Goal: Information Seeking & Learning: Compare options

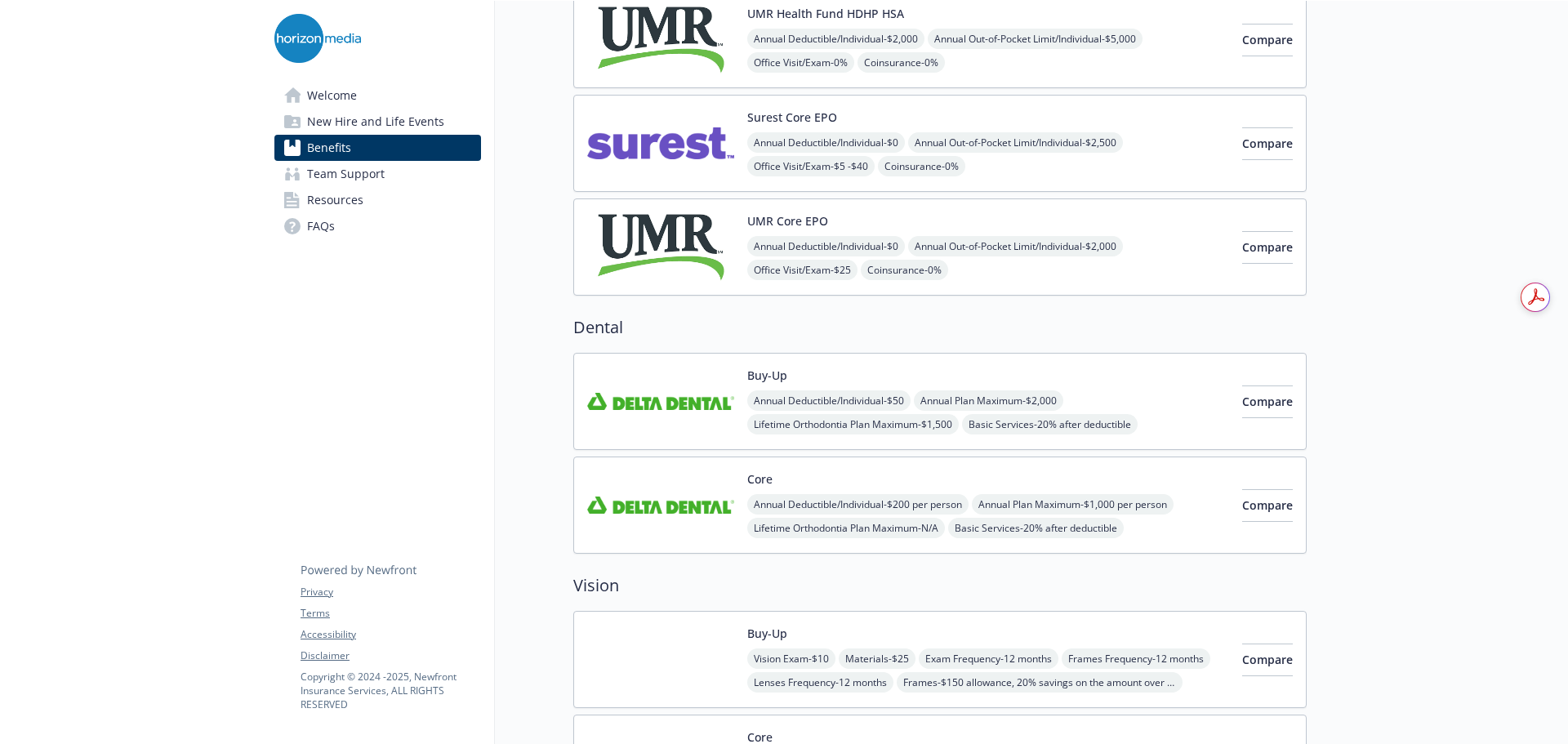
scroll to position [490, 0]
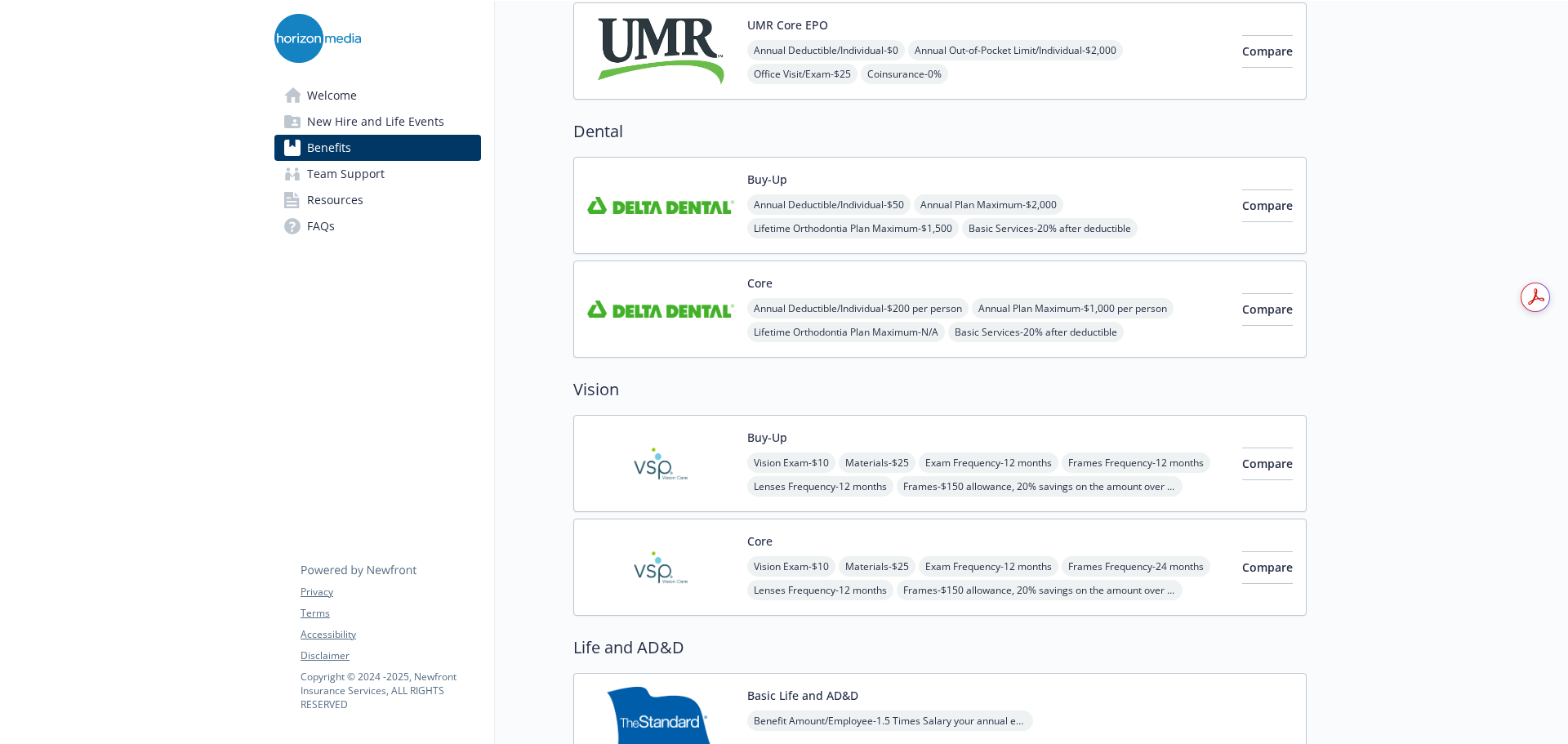
click at [676, 218] on img at bounding box center [660, 206] width 147 height 70
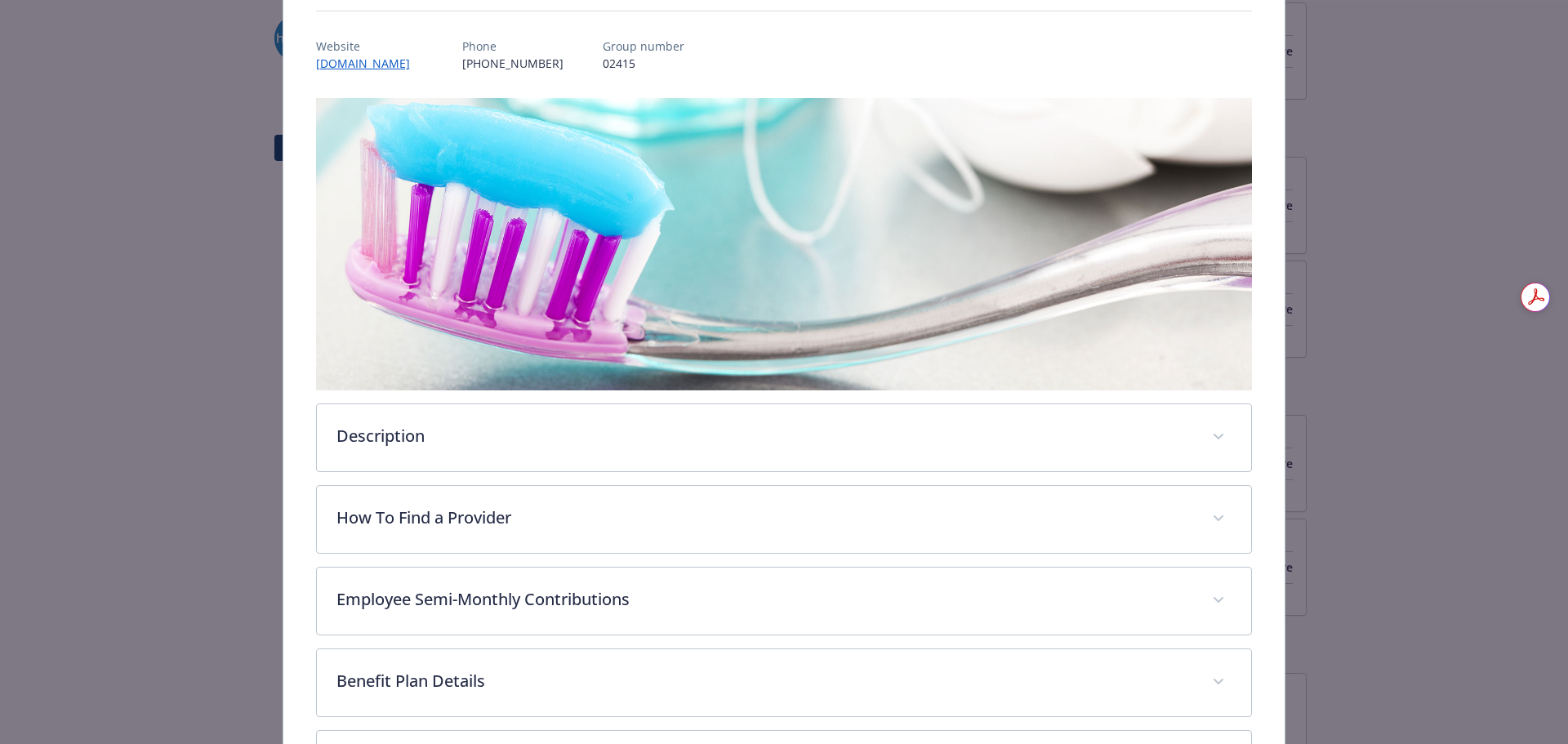
scroll to position [403, 0]
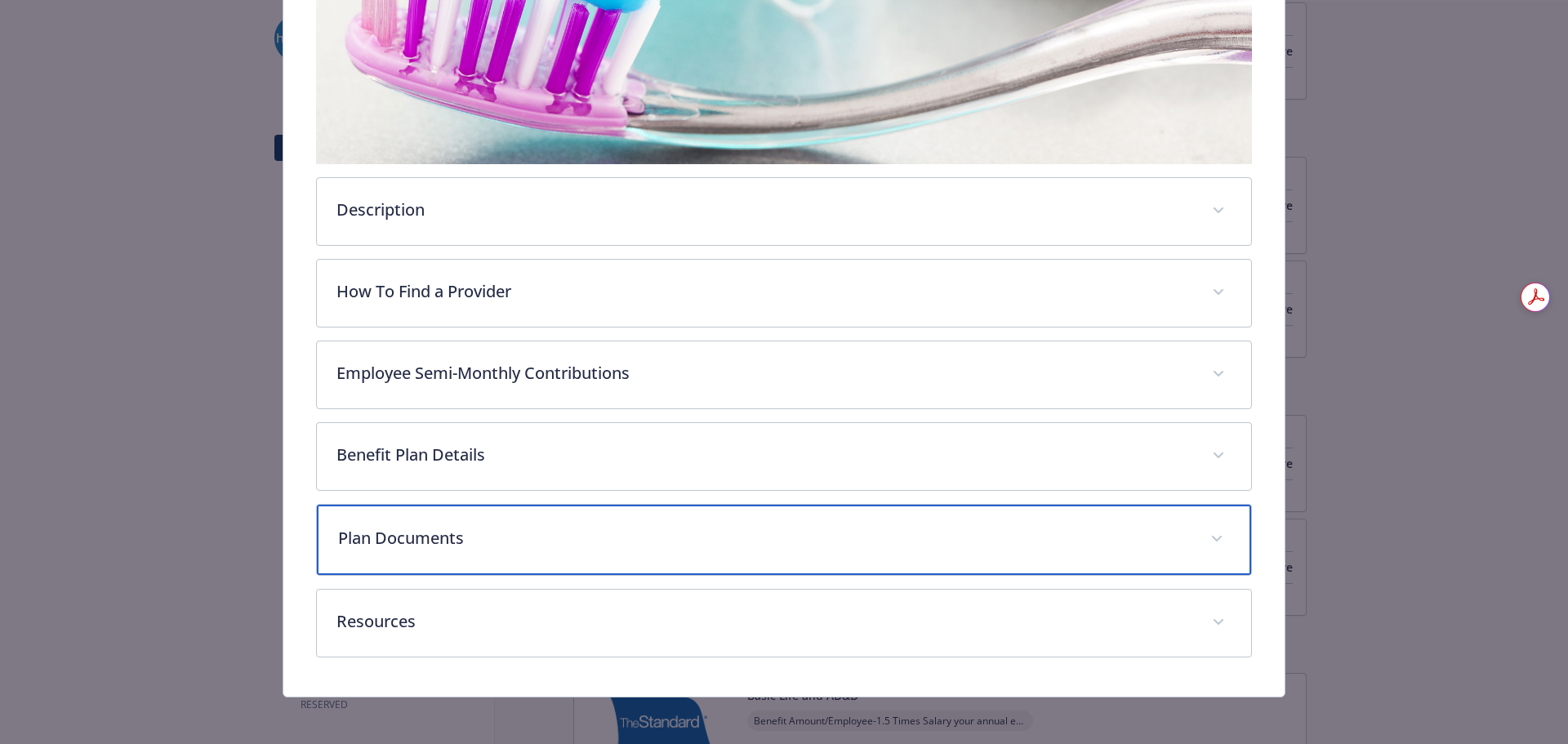
click at [466, 527] on p "Plan Documents" at bounding box center [765, 538] width 853 height 25
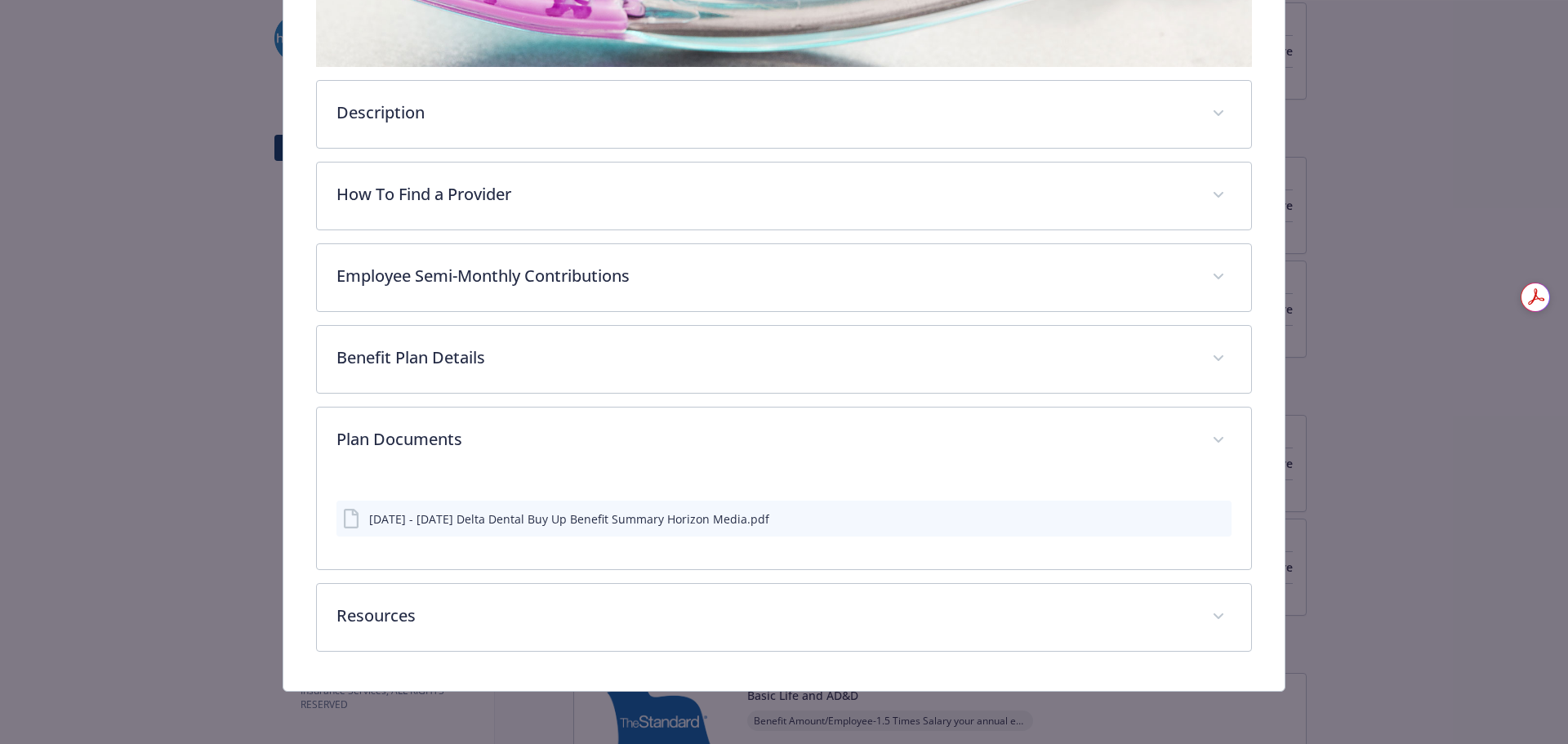
scroll to position [498, 0]
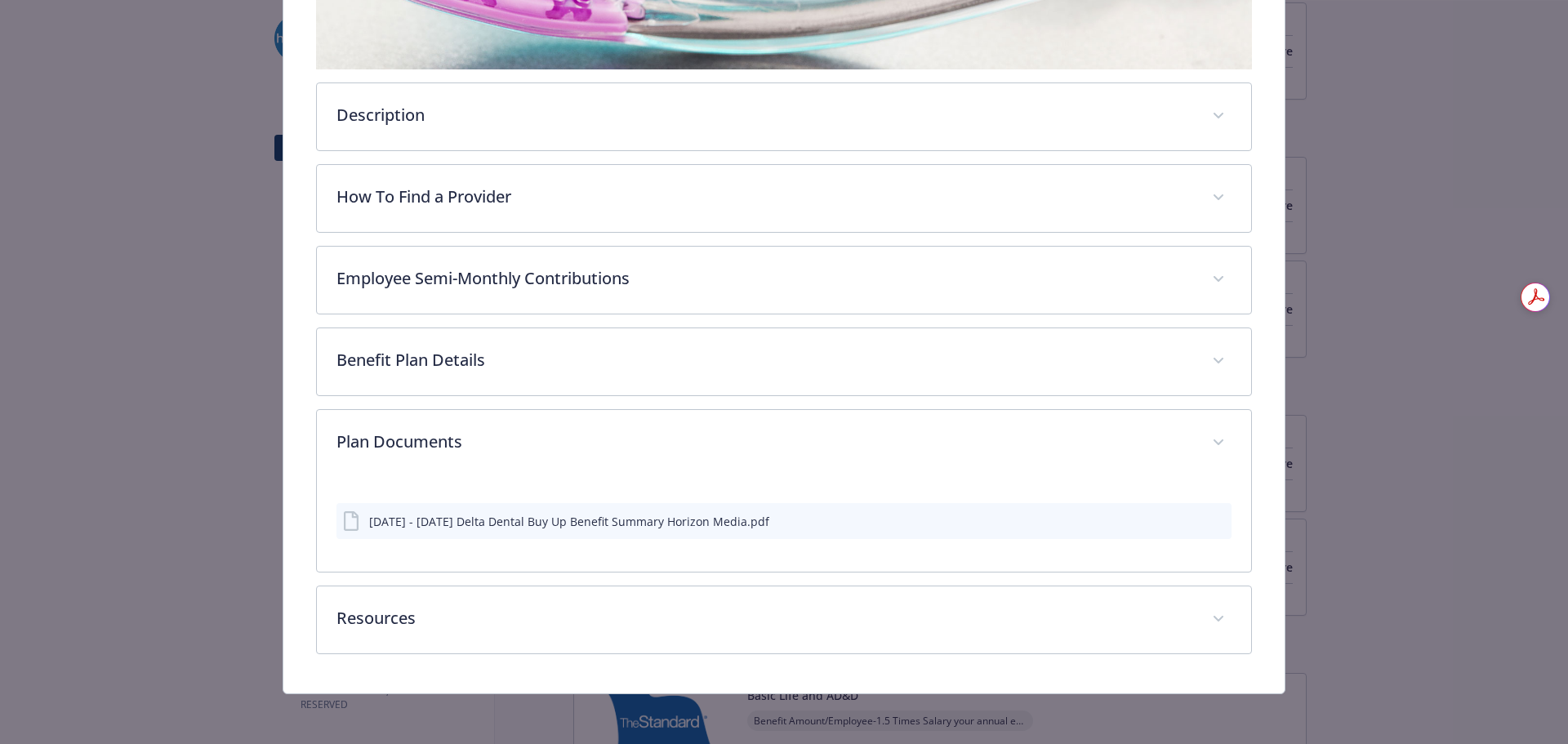
click at [1209, 517] on icon "preview file" at bounding box center [1216, 519] width 15 height 11
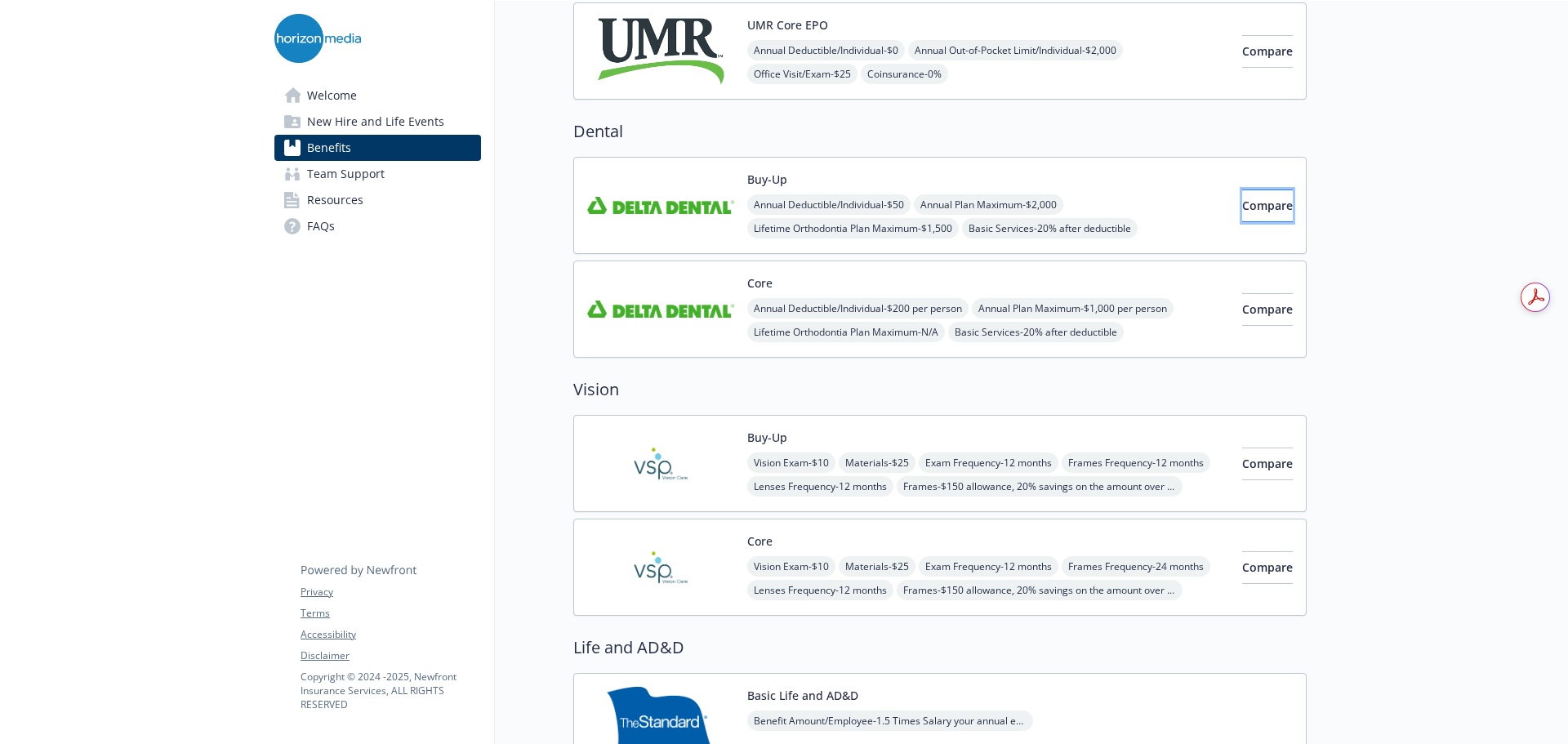
click at [1244, 210] on span "Compare" at bounding box center [1267, 206] width 51 height 16
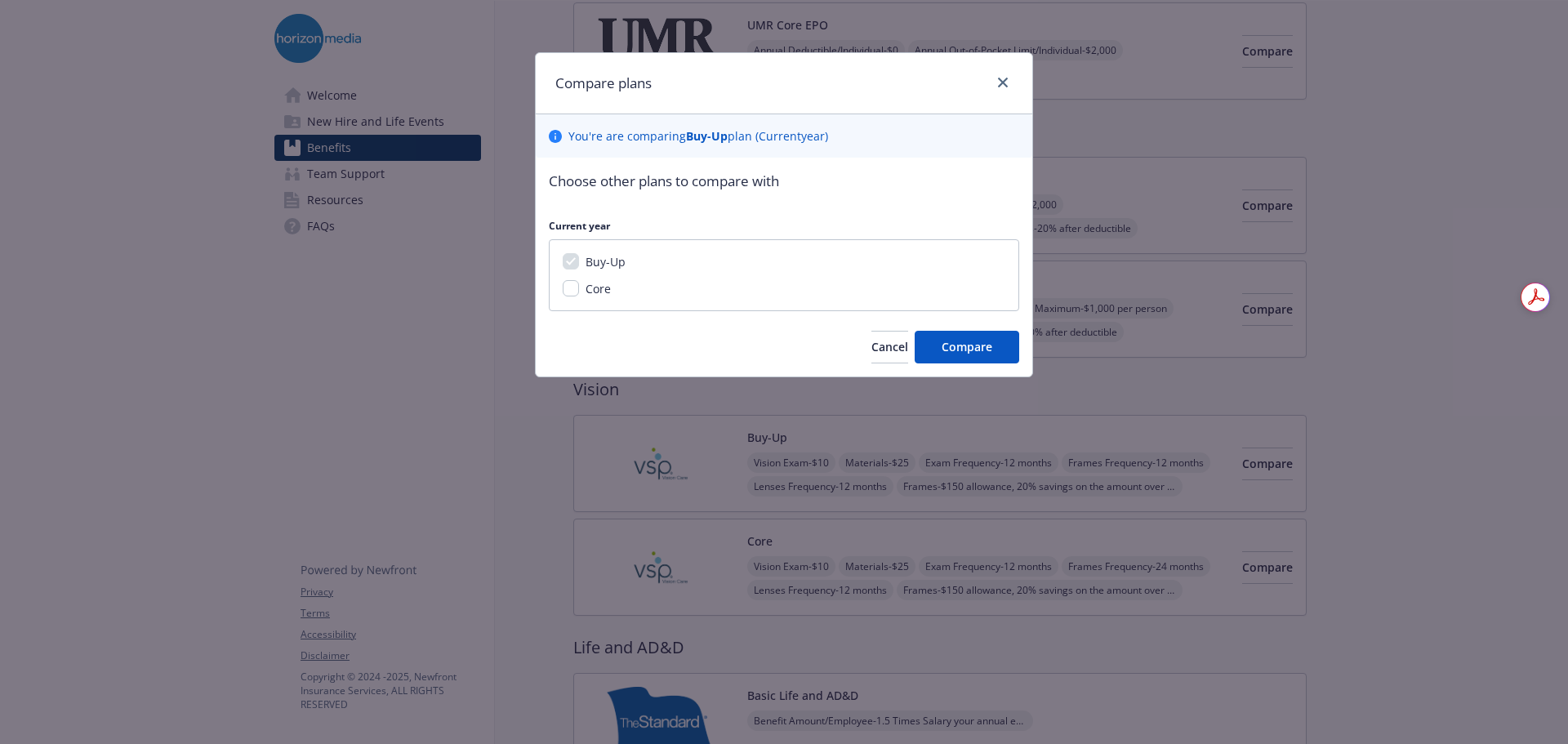
click at [1012, 74] on div "Compare plans" at bounding box center [784, 83] width 496 height 61
click at [1004, 74] on link "close" at bounding box center [1003, 83] width 20 height 20
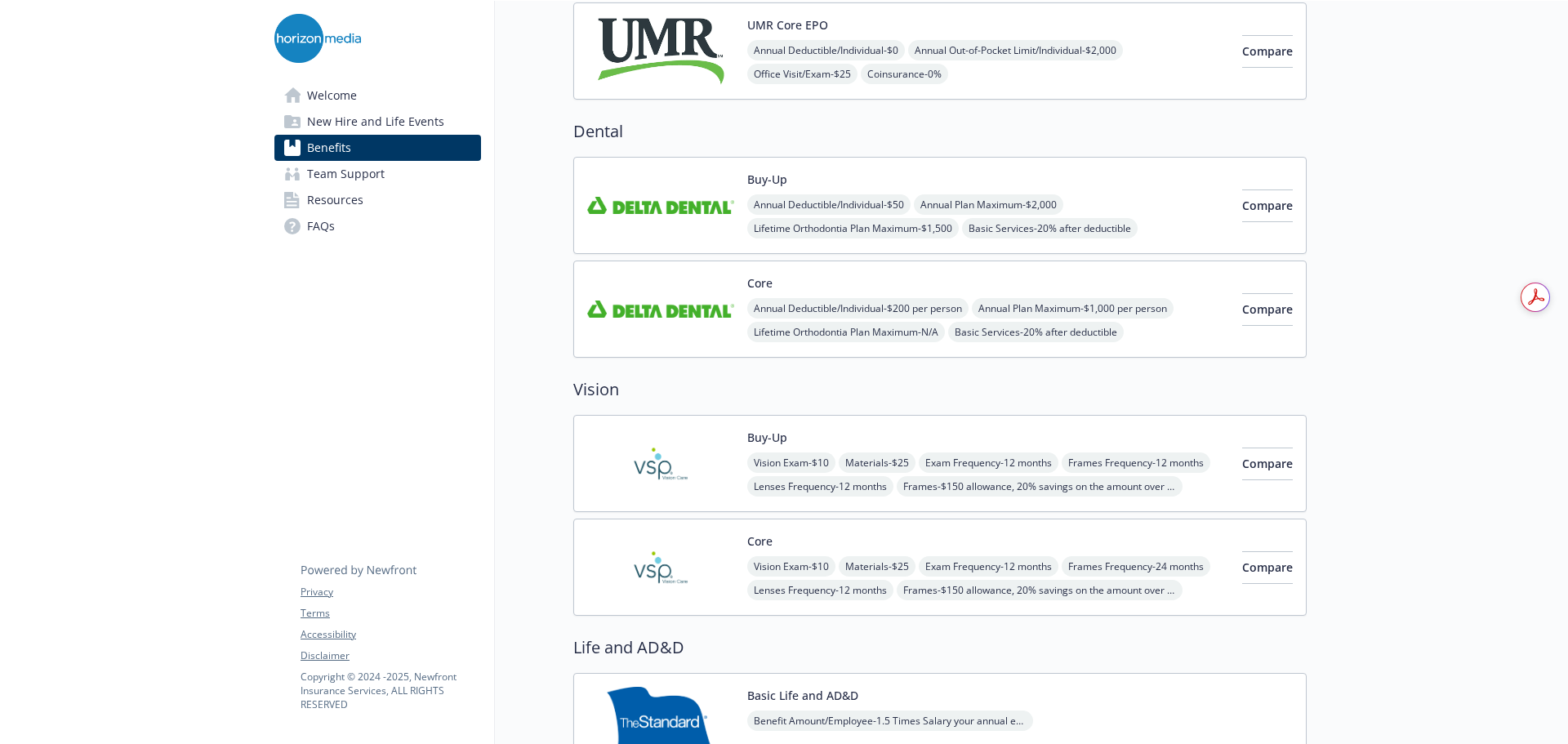
click at [664, 290] on img at bounding box center [660, 310] width 147 height 70
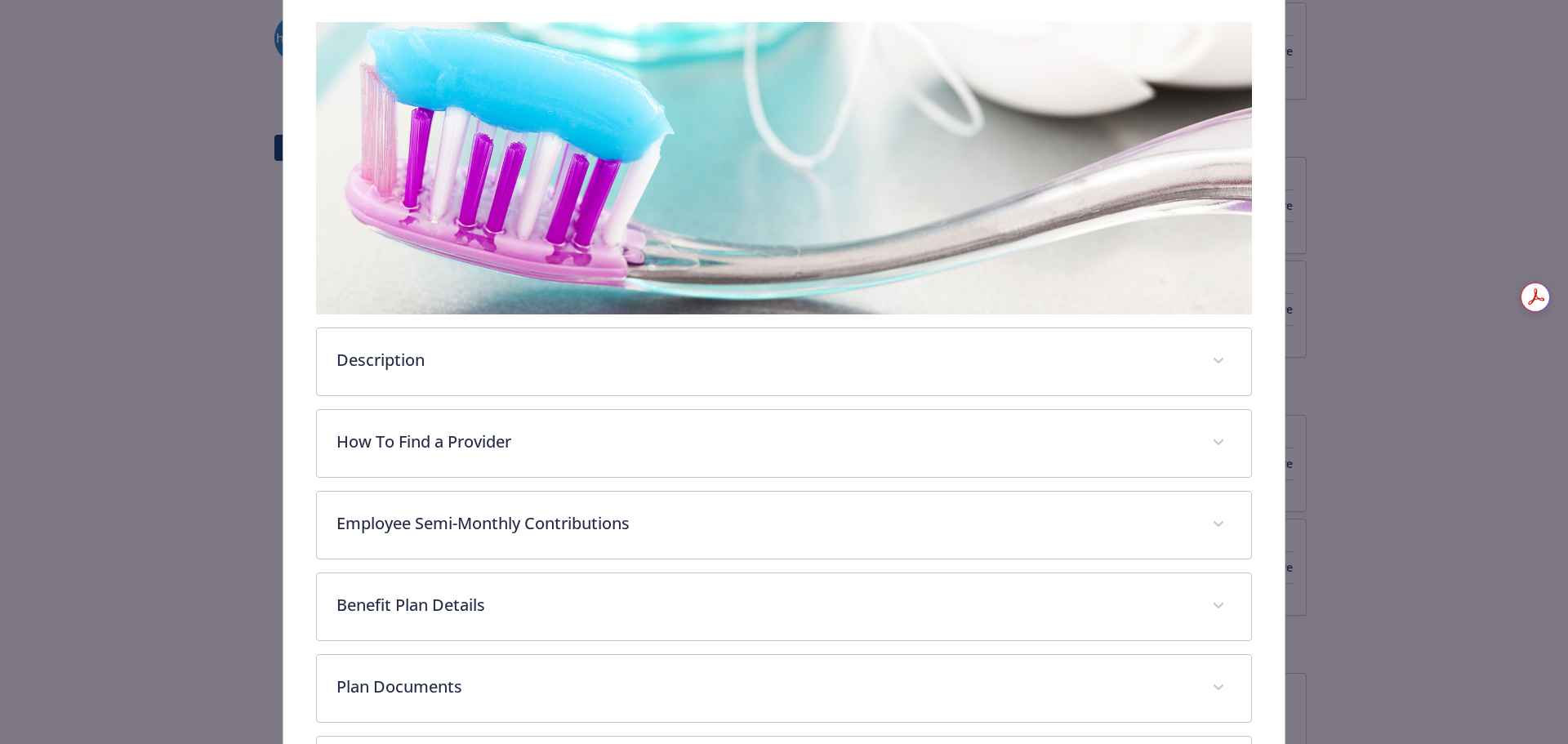
scroll to position [403, 0]
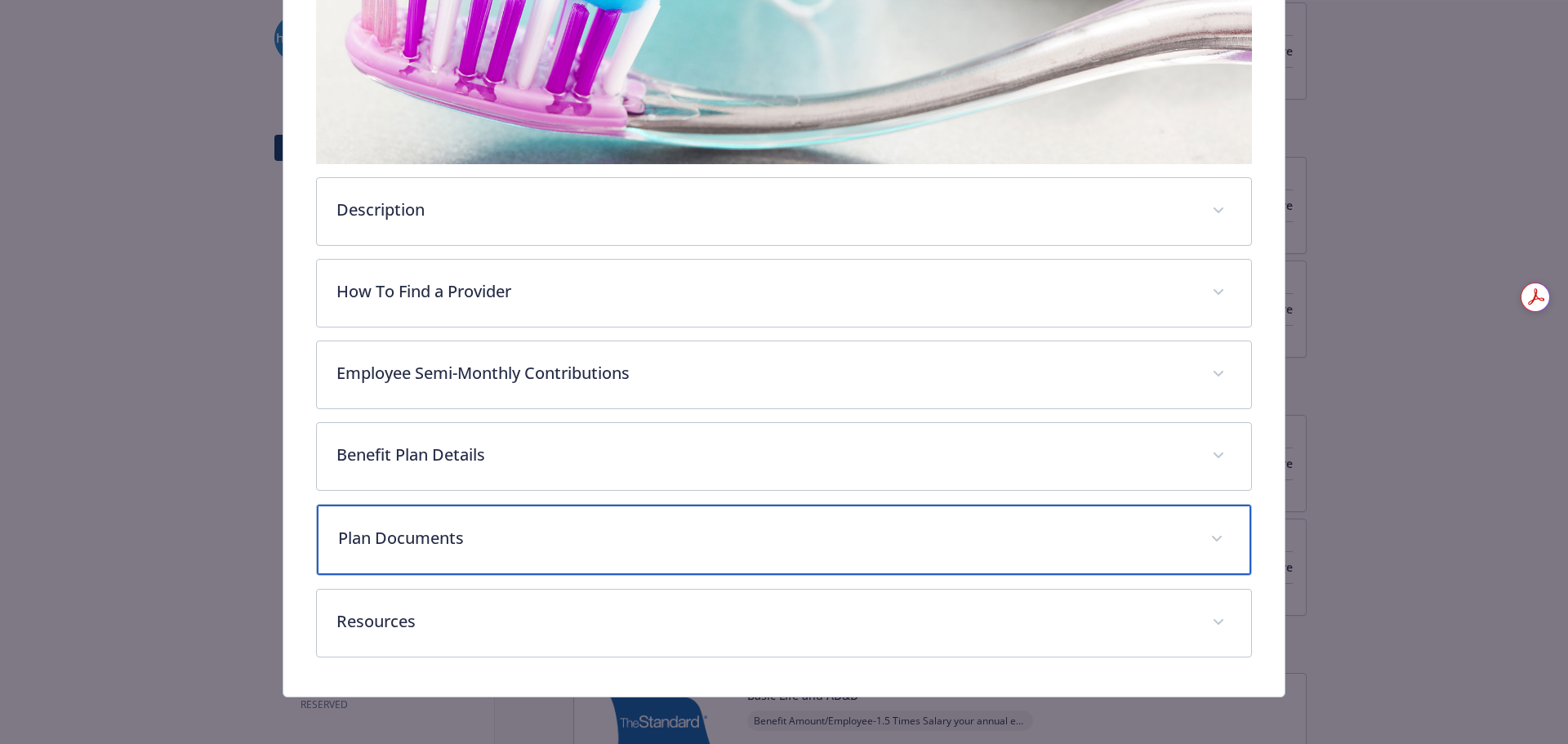
click at [1159, 535] on p "Plan Documents" at bounding box center [765, 538] width 853 height 25
